Goal: Obtain resource: Obtain resource

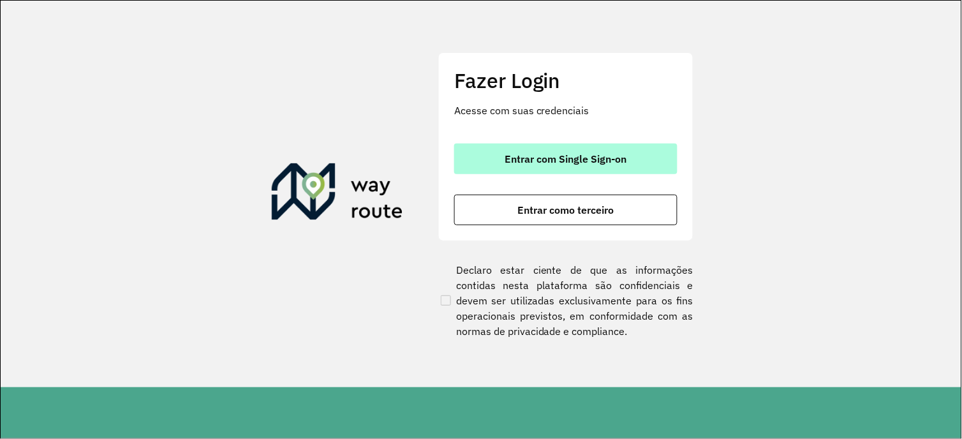
click at [556, 172] on button "Entrar com Single Sign-on" at bounding box center [565, 159] width 223 height 31
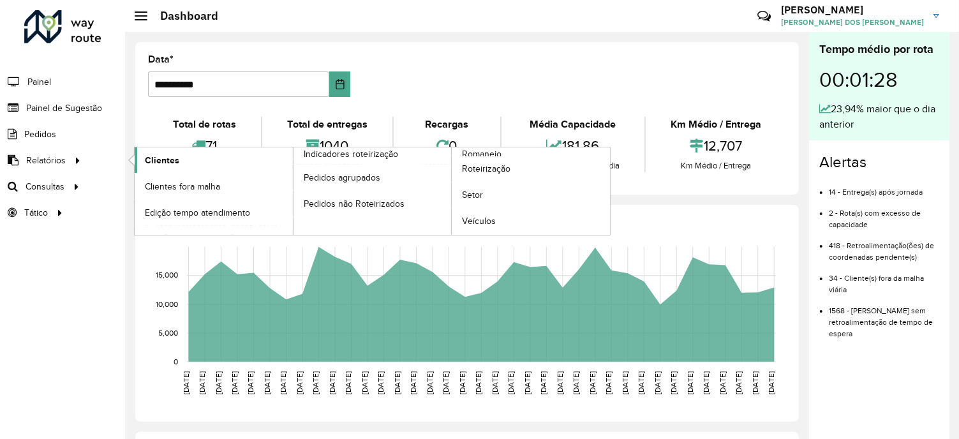
click at [170, 154] on span "Clientes" at bounding box center [162, 160] width 34 height 13
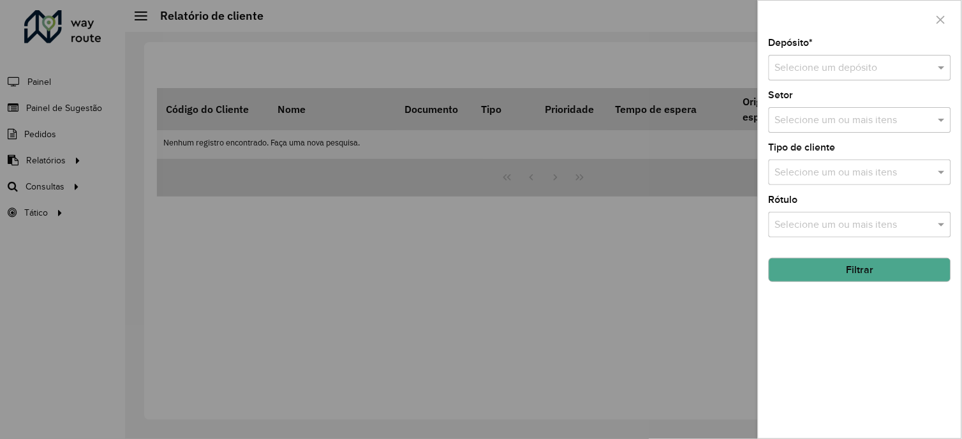
click at [808, 65] on input "text" at bounding box center [847, 68] width 144 height 15
click at [810, 104] on span "CDL Salto" at bounding box center [797, 105] width 44 height 11
click at [52, 152] on div at bounding box center [481, 219] width 962 height 439
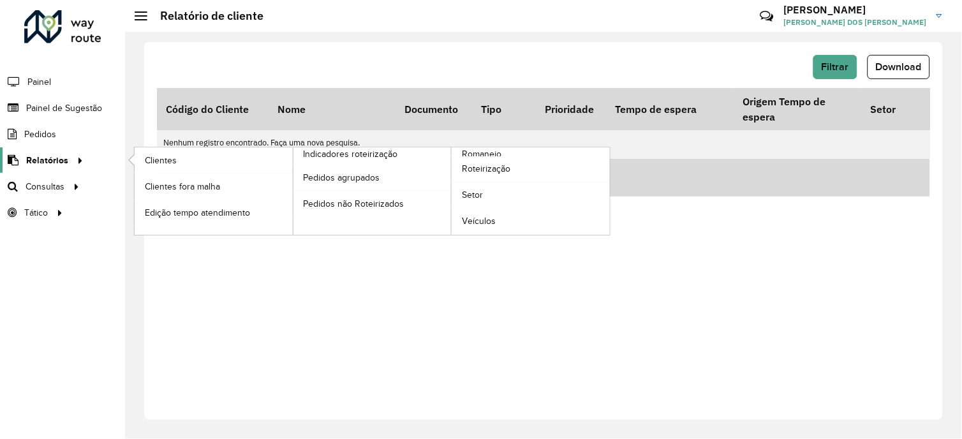
click at [52, 164] on span "Relatórios" at bounding box center [47, 160] width 42 height 13
click at [183, 158] on link "Clientes" at bounding box center [214, 160] width 158 height 26
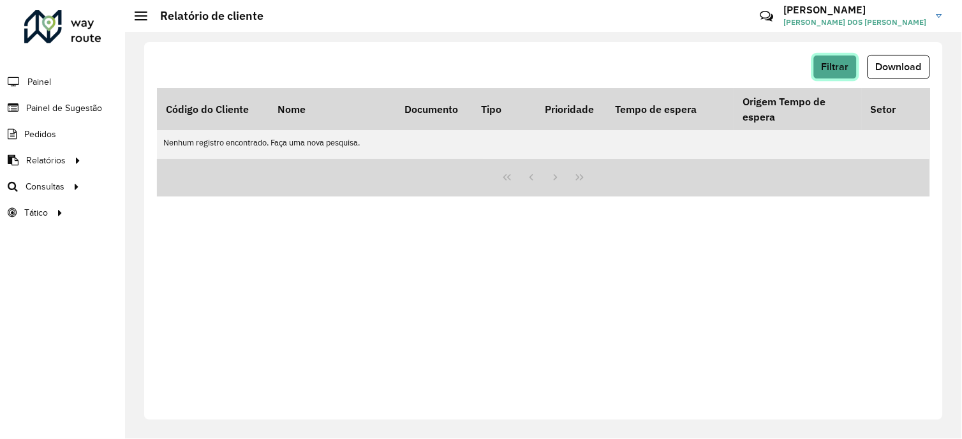
click at [831, 73] on button "Filtrar" at bounding box center [835, 67] width 44 height 24
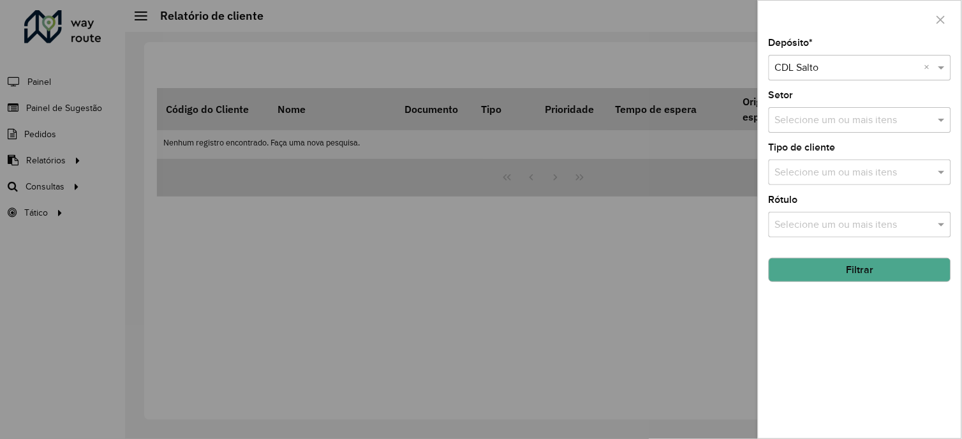
click at [813, 71] on input "text" at bounding box center [847, 68] width 144 height 15
click at [807, 117] on input "text" at bounding box center [853, 120] width 163 height 15
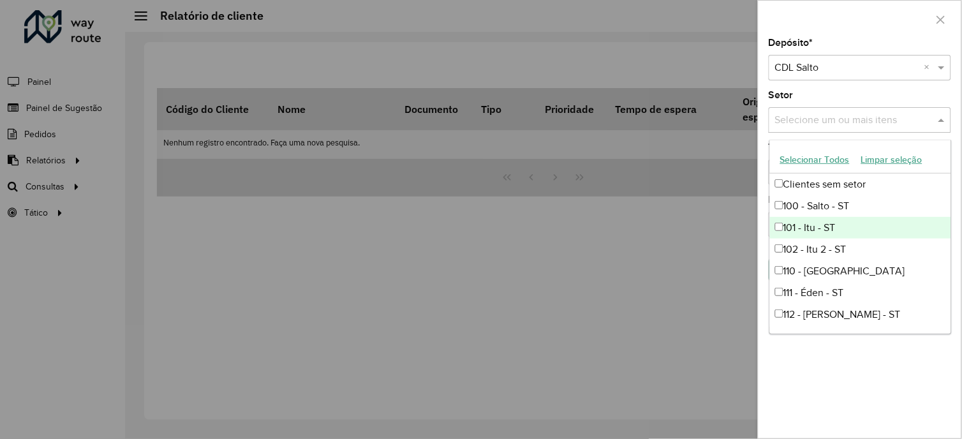
click at [823, 68] on input "text" at bounding box center [847, 68] width 144 height 15
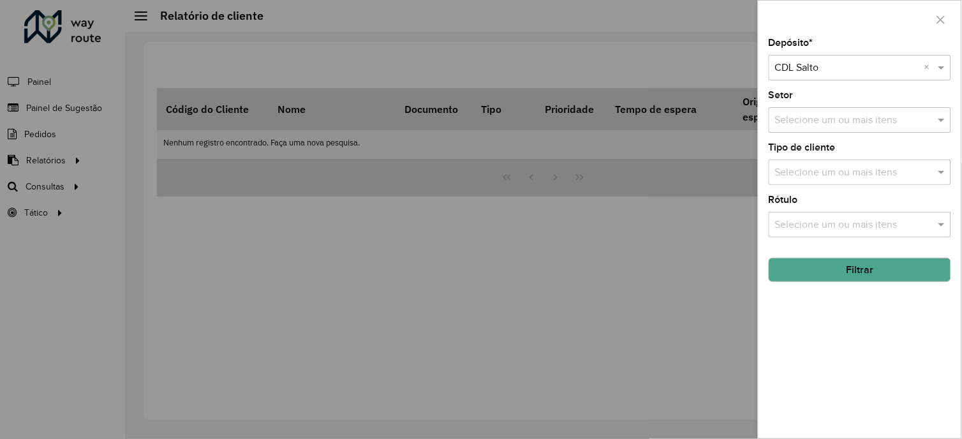
click at [845, 276] on button "Filtrar" at bounding box center [860, 270] width 182 height 24
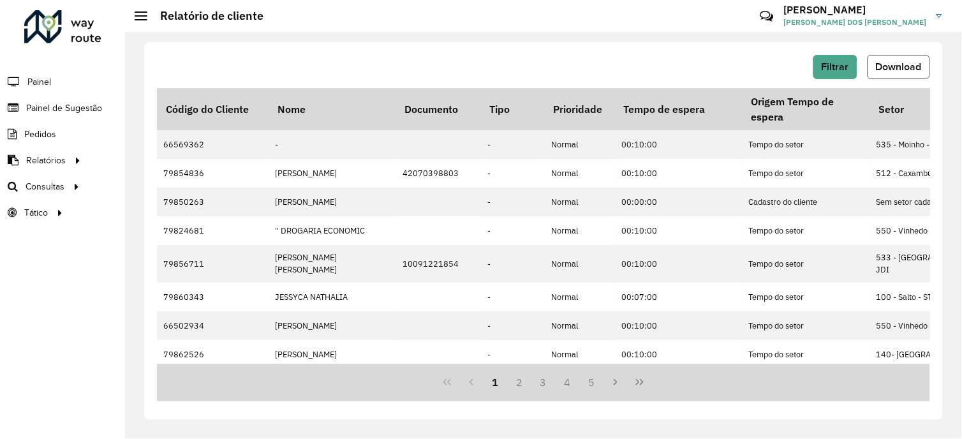
click at [910, 71] on span "Download" at bounding box center [899, 66] width 46 height 11
click at [851, 64] on button "Filtrar" at bounding box center [835, 67] width 44 height 24
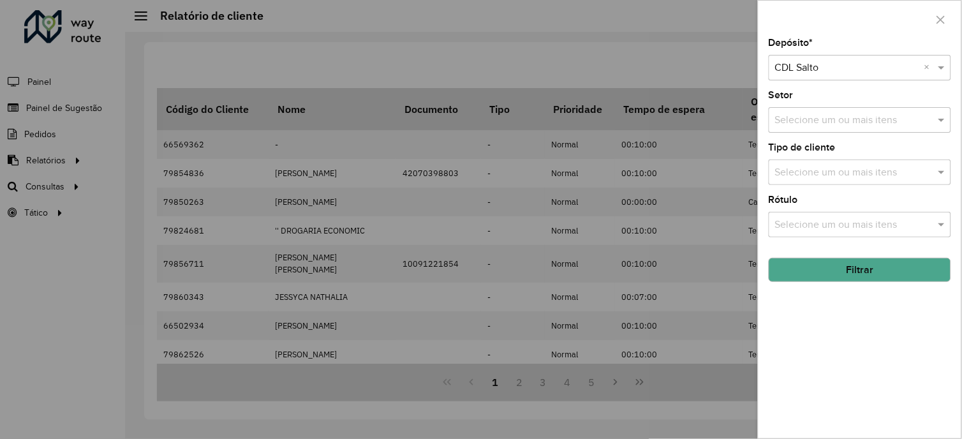
click at [820, 174] on input "text" at bounding box center [853, 172] width 163 height 15
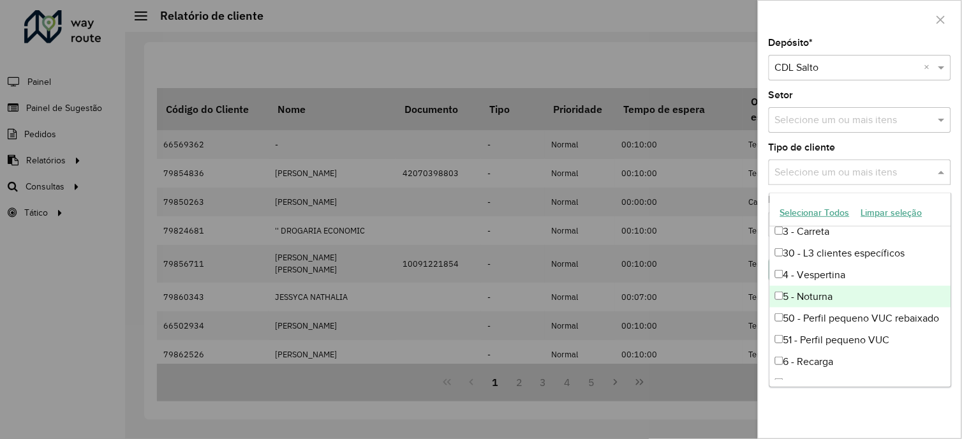
scroll to position [142, 0]
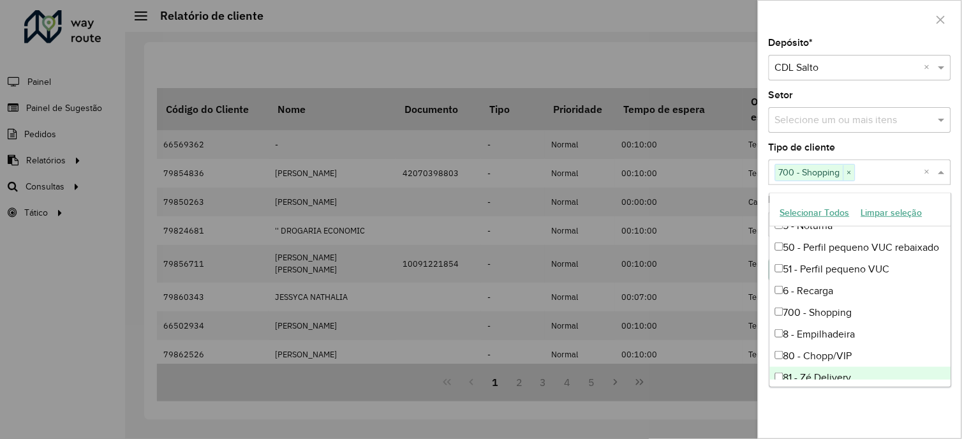
click at [810, 416] on div "Depósito * Selecione um depósito × CDL Salto × Setor Selecione um ou mais itens…" at bounding box center [860, 238] width 203 height 400
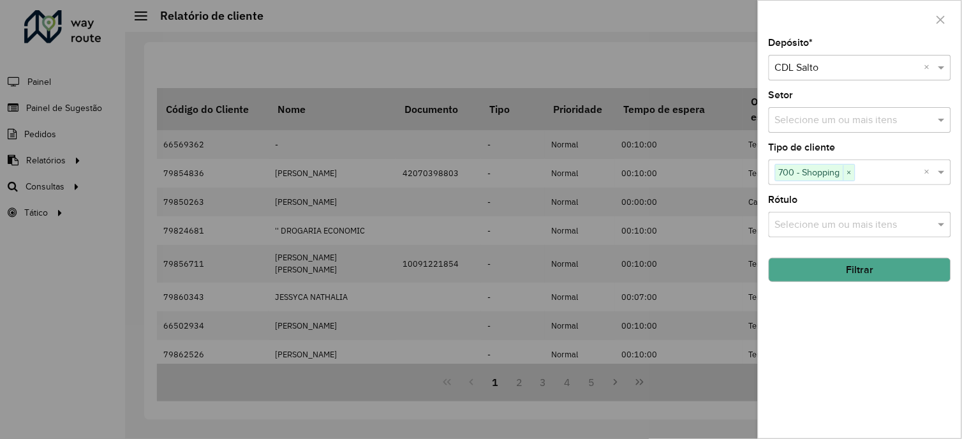
click at [831, 268] on button "Filtrar" at bounding box center [860, 270] width 182 height 24
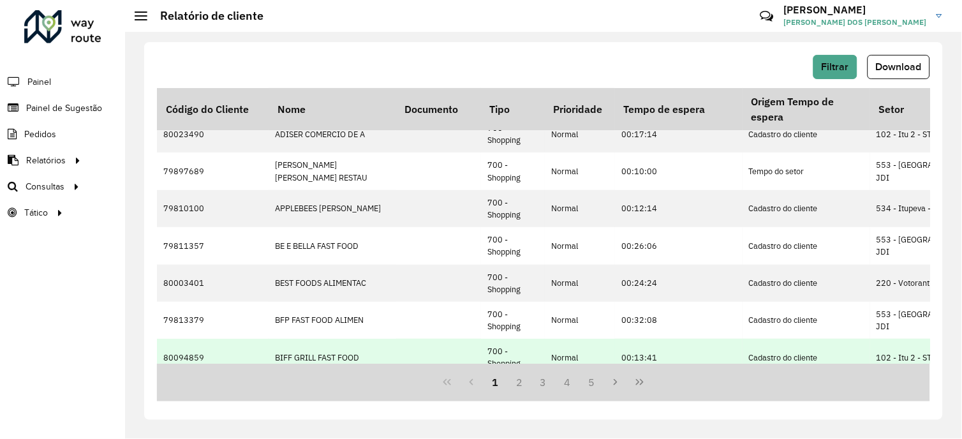
scroll to position [0, 0]
